Goal: Information Seeking & Learning: Obtain resource

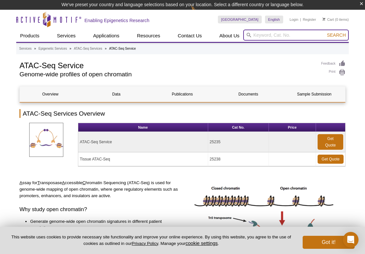
click at [299, 37] on input "search" at bounding box center [296, 35] width 106 height 11
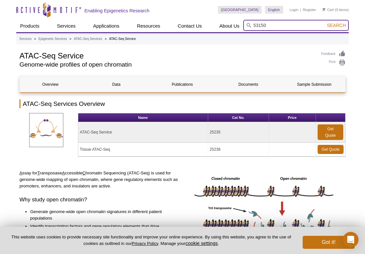
type input "53150"
click at [325, 22] on button "Search" at bounding box center [336, 25] width 23 height 6
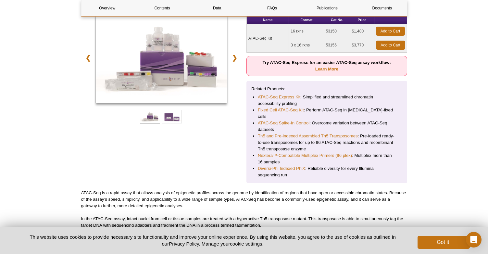
scroll to position [49, 0]
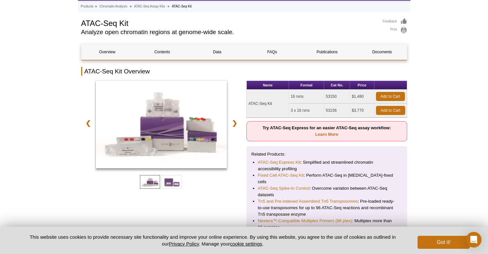
drag, startPoint x: 290, startPoint y: 95, endPoint x: 368, endPoint y: 99, distance: 78.0
click at [368, 99] on tr "ATAC-Seq Kit 16 rxns 53150 $1,480 Add to Cart" at bounding box center [327, 97] width 160 height 14
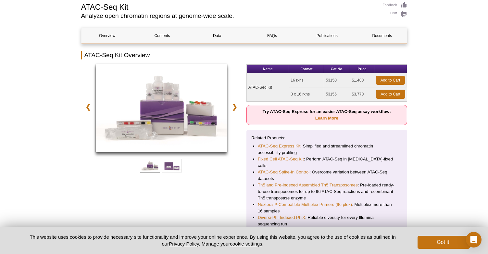
scroll to position [0, 0]
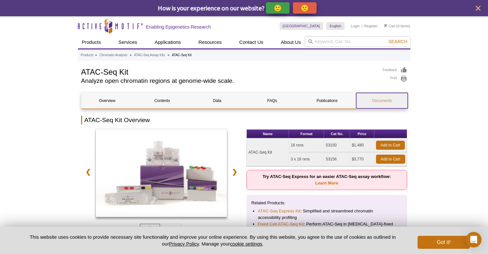
click at [392, 103] on link "Documents" at bounding box center [382, 101] width 52 height 16
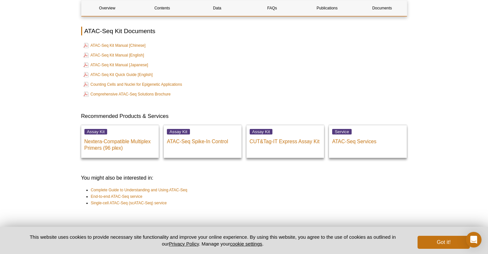
scroll to position [1504, 0]
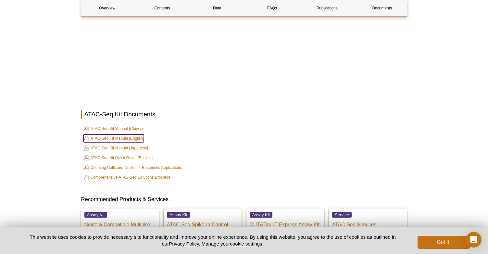
click at [124, 134] on link "ATAC-Seq Kit Manual [English]" at bounding box center [113, 138] width 61 height 8
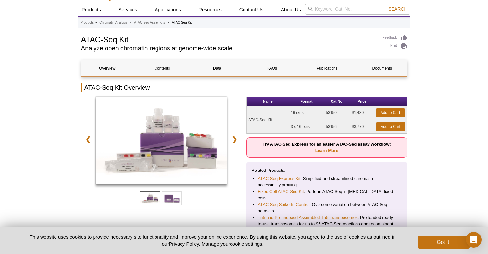
scroll to position [0, 0]
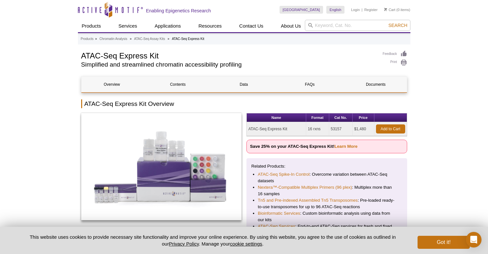
click at [161, 52] on h1 "ATAC-Seq Express Kit" at bounding box center [228, 55] width 295 height 10
click at [325, 22] on input "search" at bounding box center [358, 25] width 106 height 11
click at [322, 37] on li "53150 – ATAC-Seq Kit" at bounding box center [327, 35] width 44 height 9
type input "53150 – ATAC-Seq Kit"
